Goal: Task Accomplishment & Management: Manage account settings

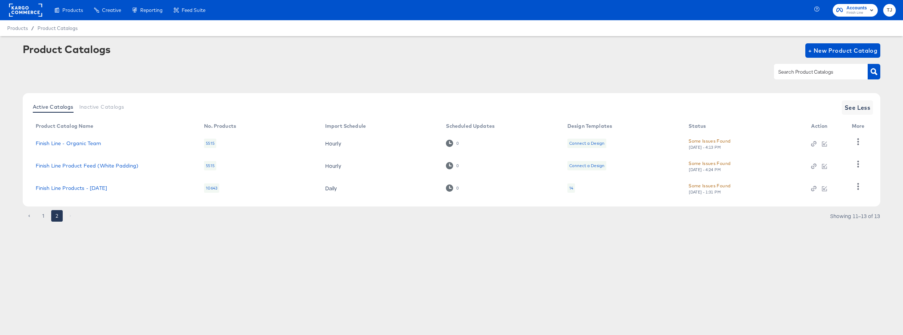
click at [31, 12] on rect at bounding box center [25, 10] width 33 height 13
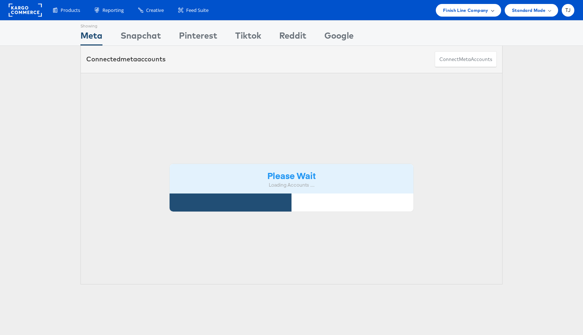
click at [473, 10] on span "Finish Line Company" at bounding box center [465, 10] width 45 height 8
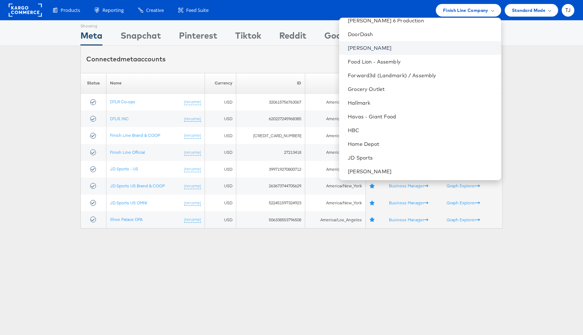
scroll to position [352, 0]
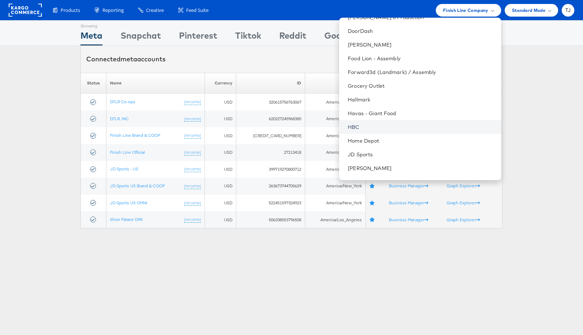
click at [401, 128] on link "HBC" at bounding box center [421, 126] width 147 height 7
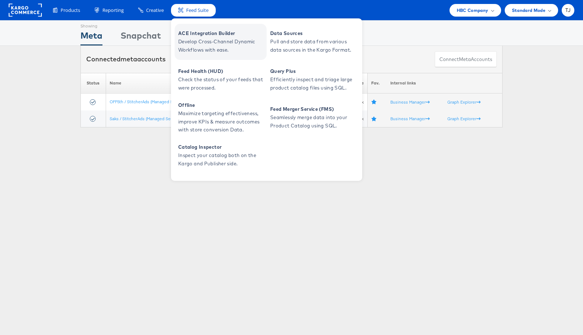
click at [193, 40] on span "Develop Cross-Channel Dynamic Workflows with ease." at bounding box center [221, 46] width 87 height 17
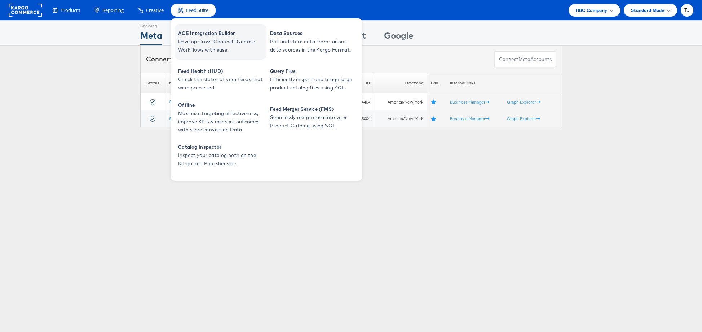
click at [195, 39] on span "Develop Cross-Channel Dynamic Workflows with ease." at bounding box center [221, 46] width 87 height 17
